Goal: Task Accomplishment & Management: Complete application form

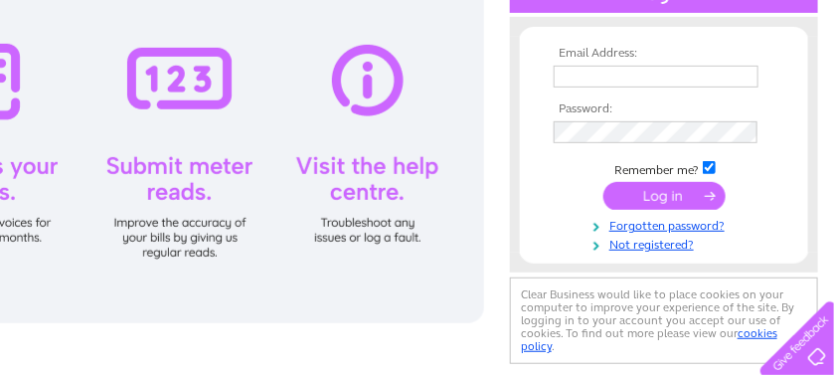
scroll to position [249, 149]
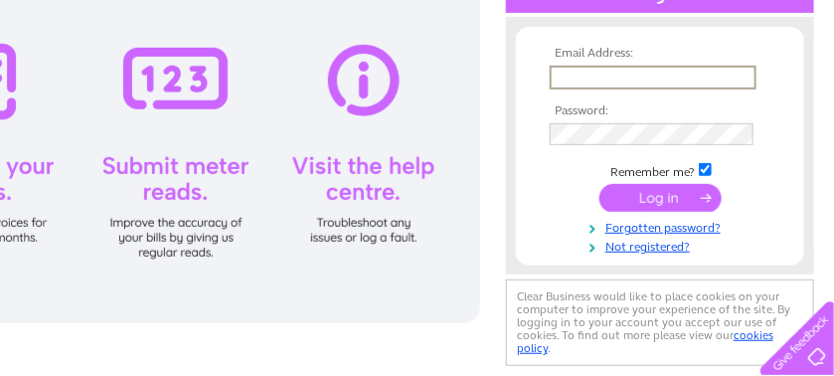
click at [585, 77] on input "text" at bounding box center [653, 78] width 207 height 24
type input "[EMAIL_ADDRESS][DOMAIN_NAME]"
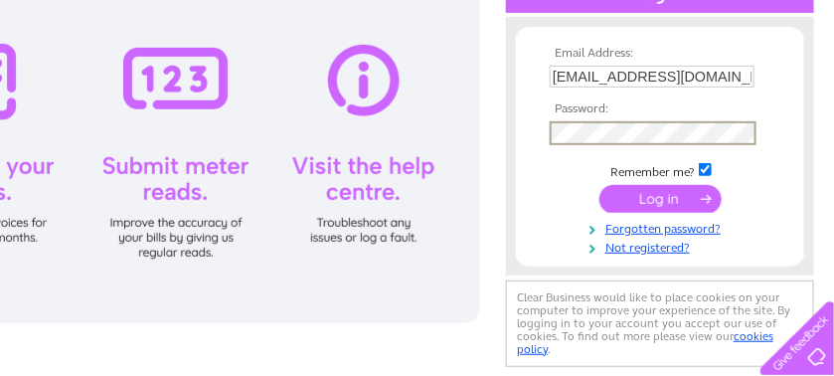
click at [684, 199] on input "submit" at bounding box center [661, 199] width 122 height 28
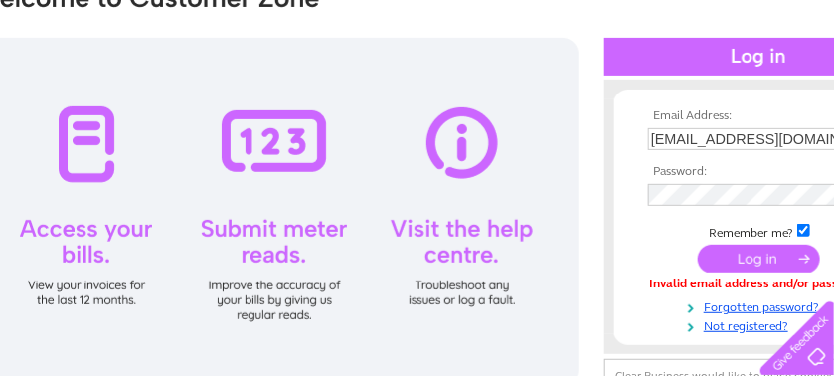
scroll to position [186, 149]
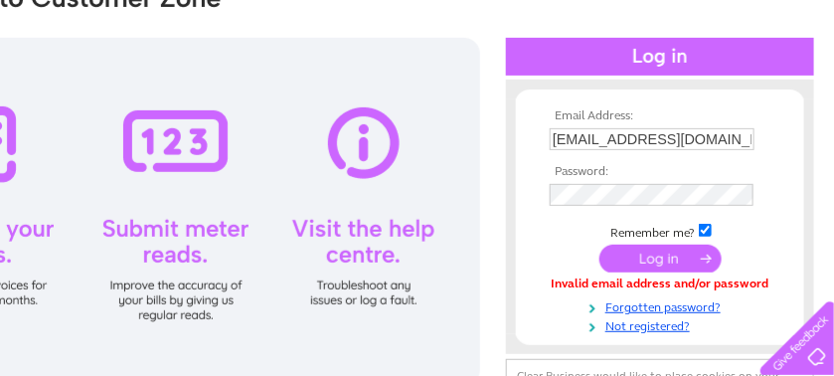
drag, startPoint x: 252, startPoint y: 149, endPoint x: 453, endPoint y: 149, distance: 201.9
click at [452, 149] on div at bounding box center [176, 212] width 609 height 348
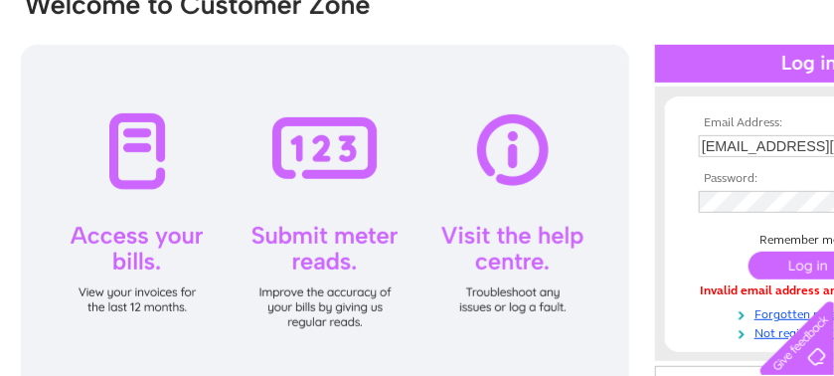
scroll to position [186, 0]
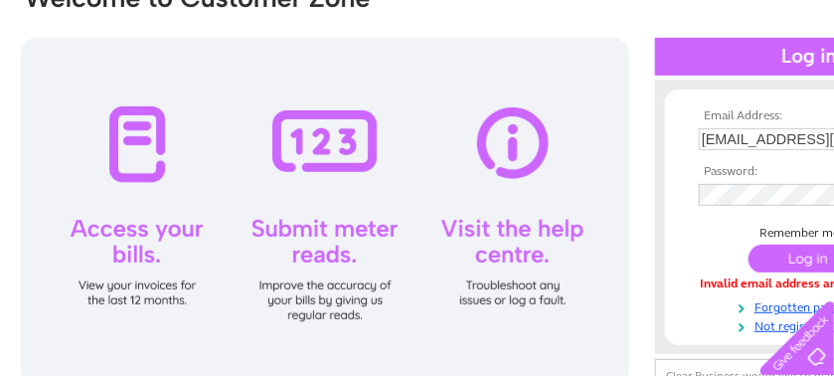
click at [134, 244] on div at bounding box center [325, 212] width 609 height 348
click at [141, 135] on div at bounding box center [325, 212] width 609 height 348
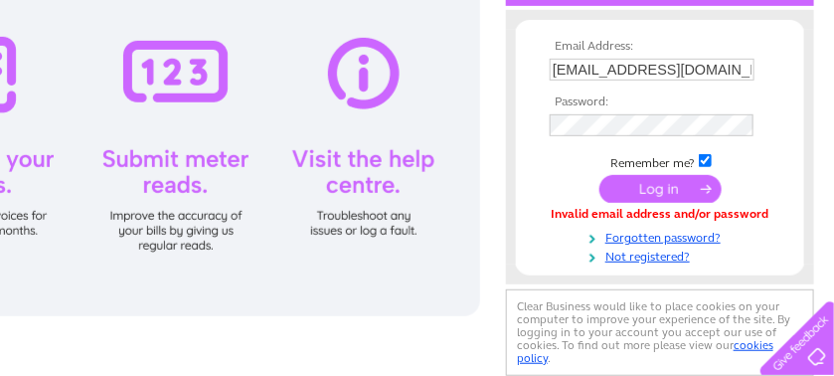
scroll to position [249, 149]
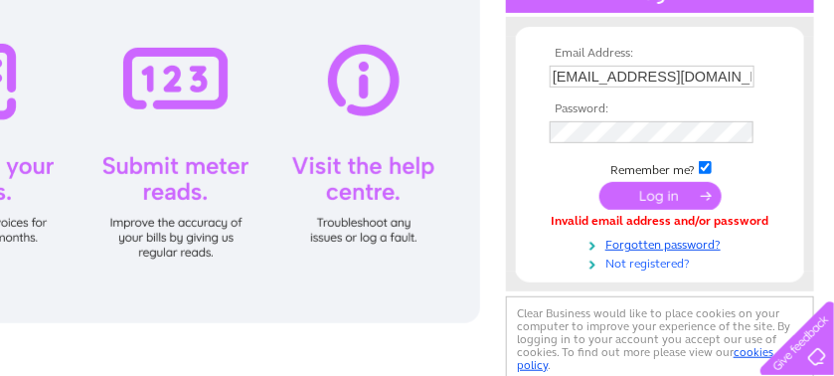
click at [638, 264] on link "Not registered?" at bounding box center [663, 262] width 226 height 19
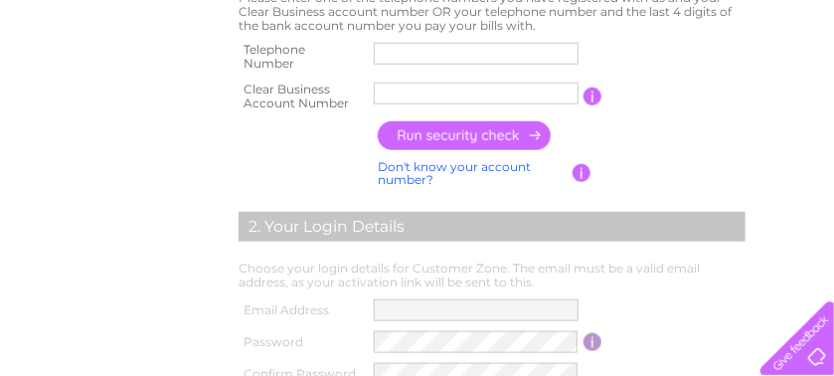
scroll to position [310, 0]
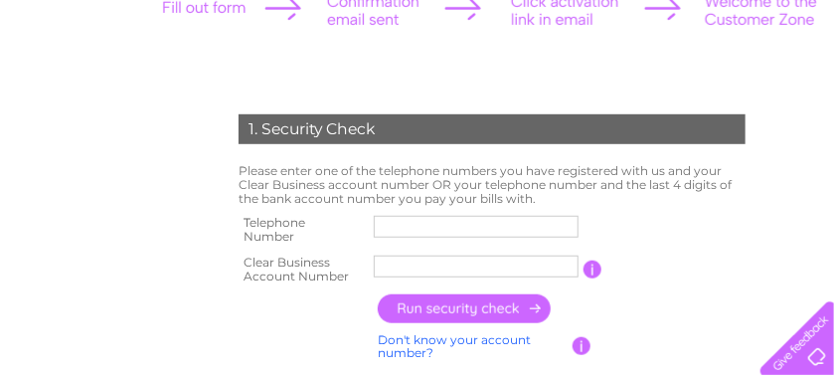
click at [396, 223] on input "text" at bounding box center [476, 227] width 205 height 22
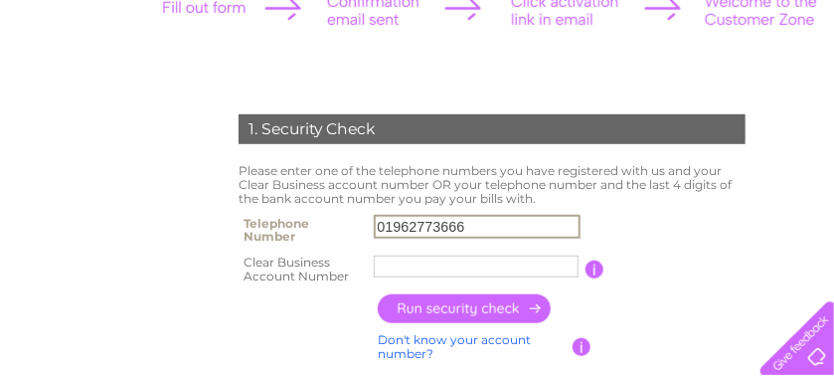
type input "01962773666"
click at [396, 269] on input "text" at bounding box center [476, 267] width 205 height 22
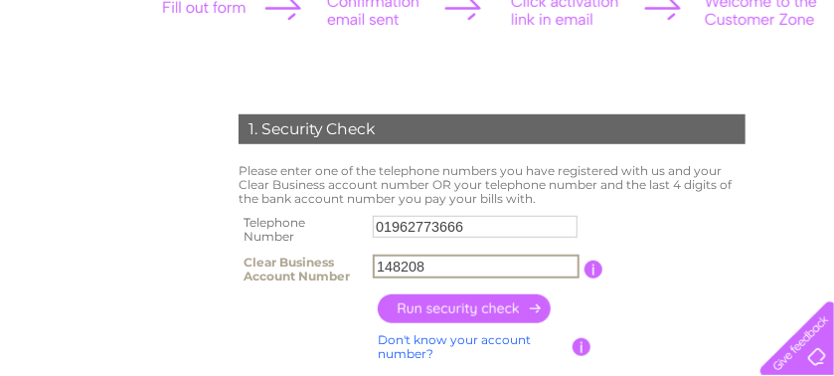
type input "148208"
click at [435, 306] on input "button" at bounding box center [465, 308] width 175 height 29
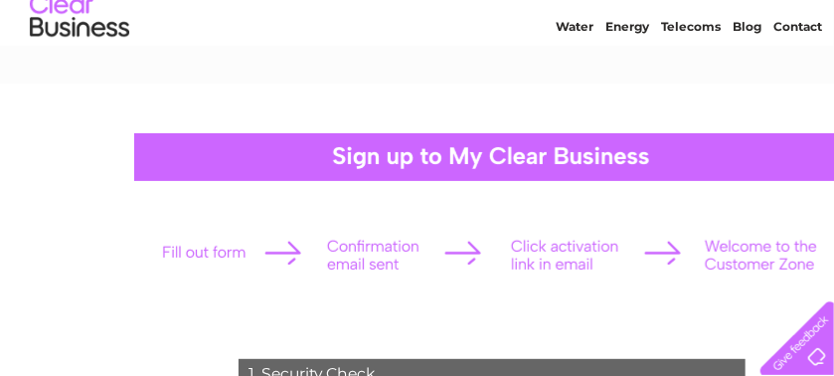
scroll to position [0, 0]
